Goal: Information Seeking & Learning: Learn about a topic

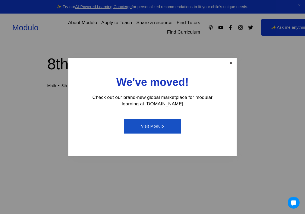
click at [231, 63] on link "Close" at bounding box center [230, 63] width 9 height 9
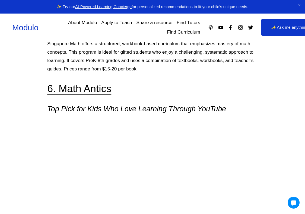
scroll to position [1931, 0]
